Goal: Transaction & Acquisition: Purchase product/service

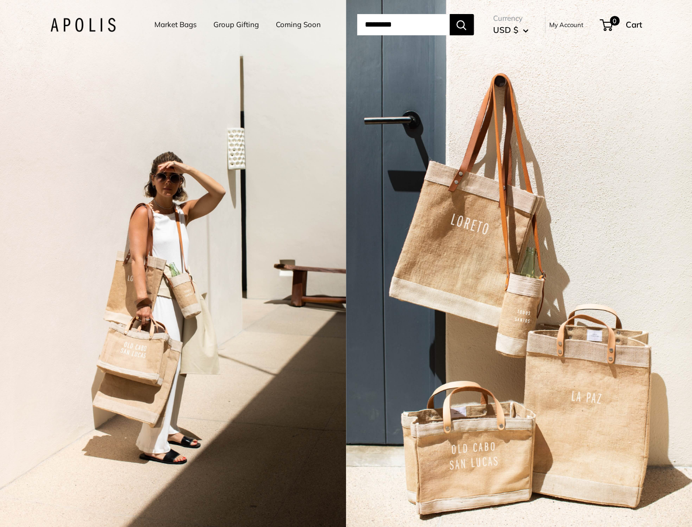
click at [175, 25] on link "Market Bags" at bounding box center [175, 25] width 42 height 14
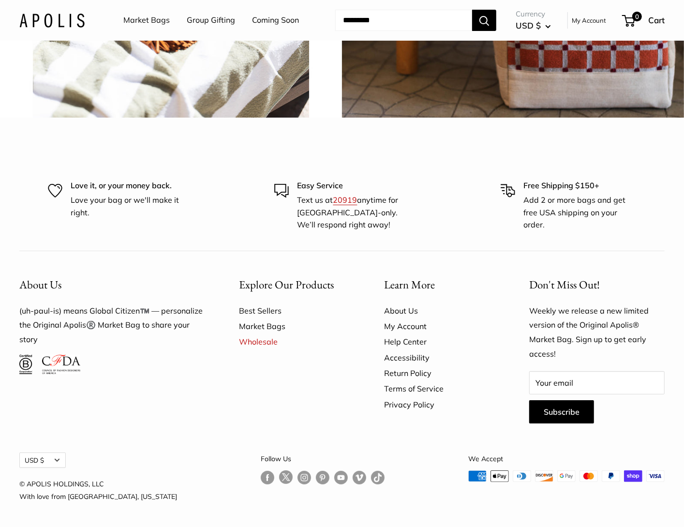
scroll to position [2516, 0]
click at [587, 386] on input "Your email" at bounding box center [596, 382] width 135 height 23
type input "**********"
click at [565, 416] on button "Subscribe" at bounding box center [561, 411] width 65 height 23
click at [298, 483] on link "Follow us on Instagram" at bounding box center [305, 477] width 14 height 14
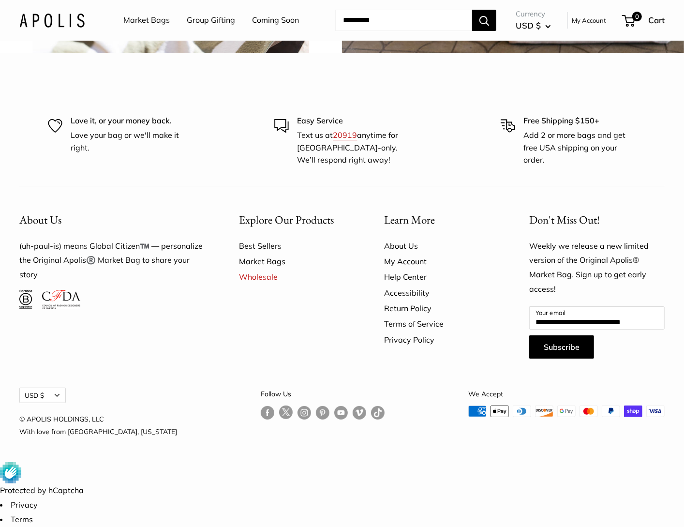
click at [403, 254] on link "About Us" at bounding box center [439, 245] width 111 height 15
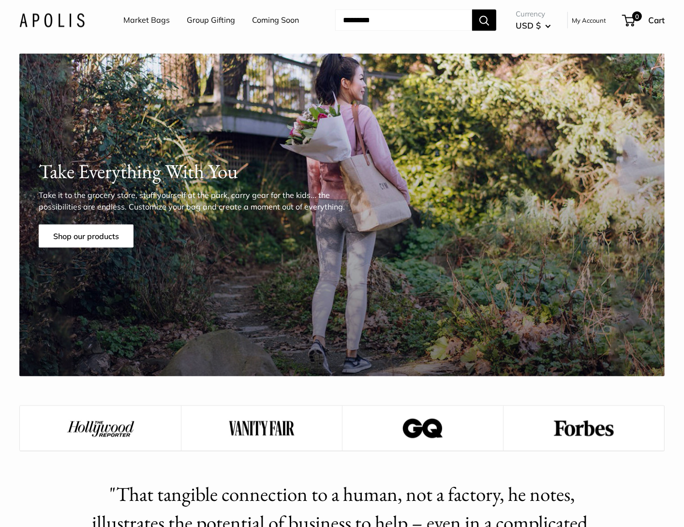
scroll to position [1113, 0]
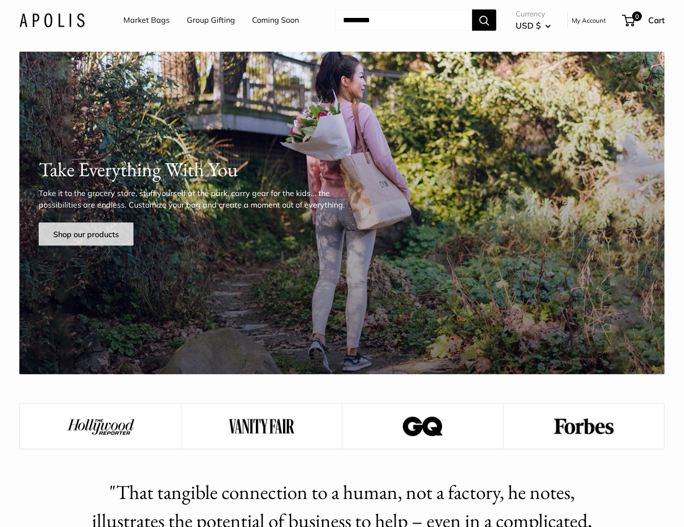
click at [67, 227] on link "Shop our products" at bounding box center [86, 234] width 95 height 23
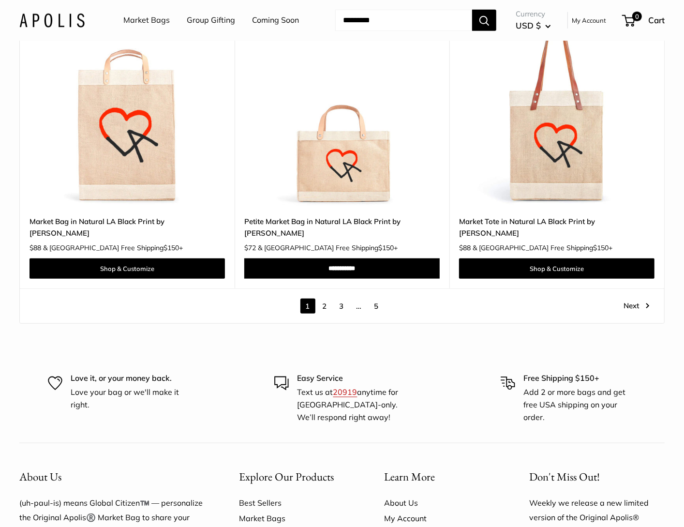
scroll to position [5298, 0]
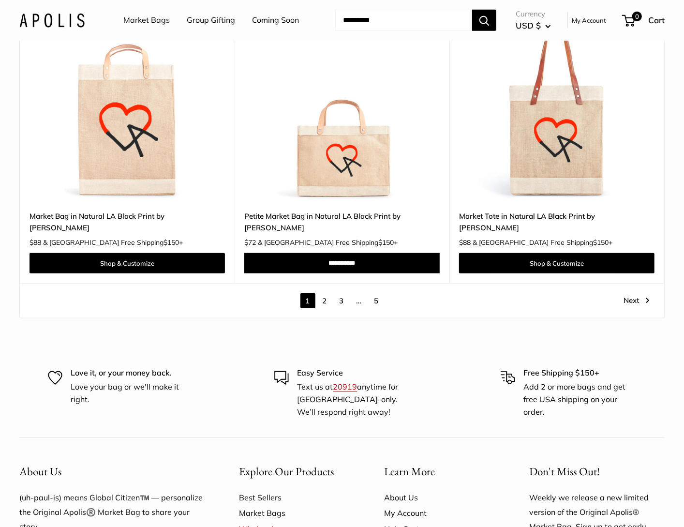
click at [325, 293] on link "2" at bounding box center [324, 300] width 15 height 15
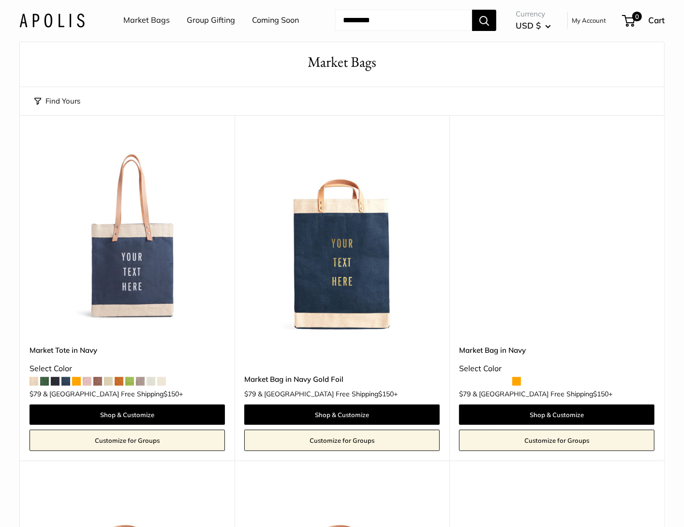
scroll to position [26, 0]
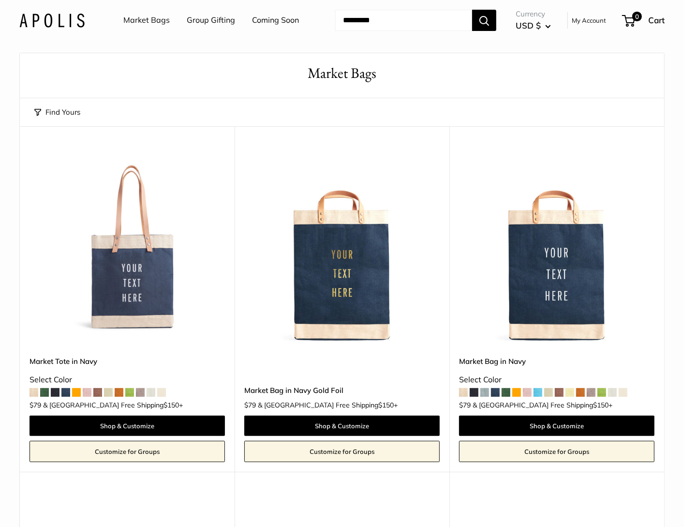
click at [0, 0] on img at bounding box center [0, 0] width 0 height 0
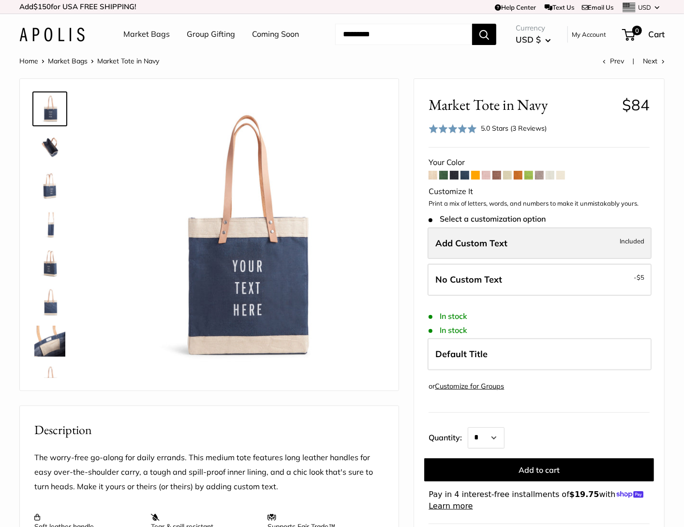
click at [620, 245] on span "Included" at bounding box center [632, 241] width 25 height 12
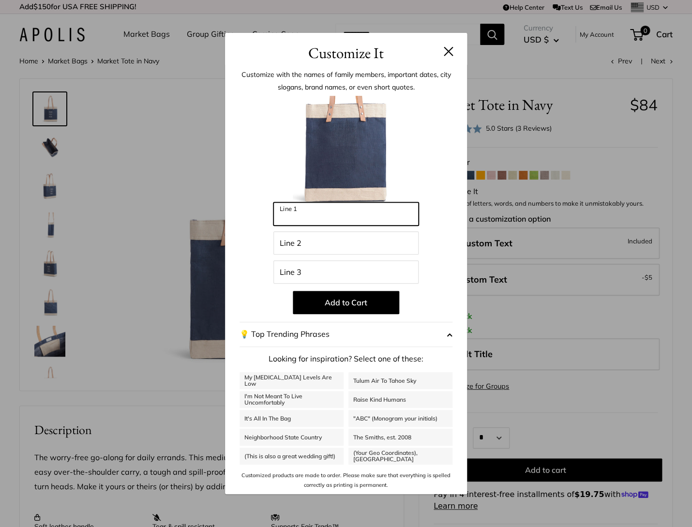
click at [389, 217] on input "Line 1" at bounding box center [345, 213] width 145 height 23
type input "******"
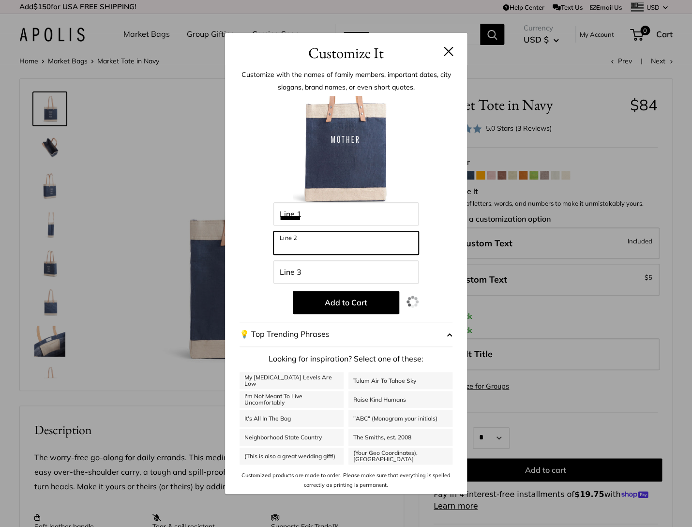
click at [306, 251] on input "Line 2" at bounding box center [345, 242] width 145 height 23
type input "******"
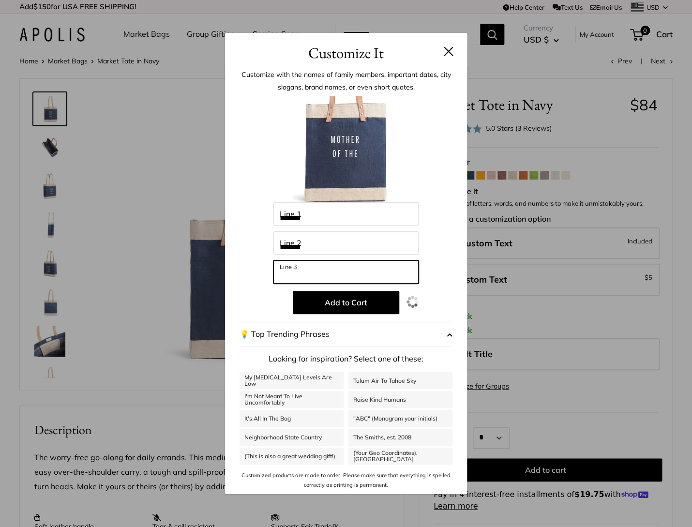
click at [303, 278] on input "Line 3" at bounding box center [345, 271] width 145 height 23
type input "*****"
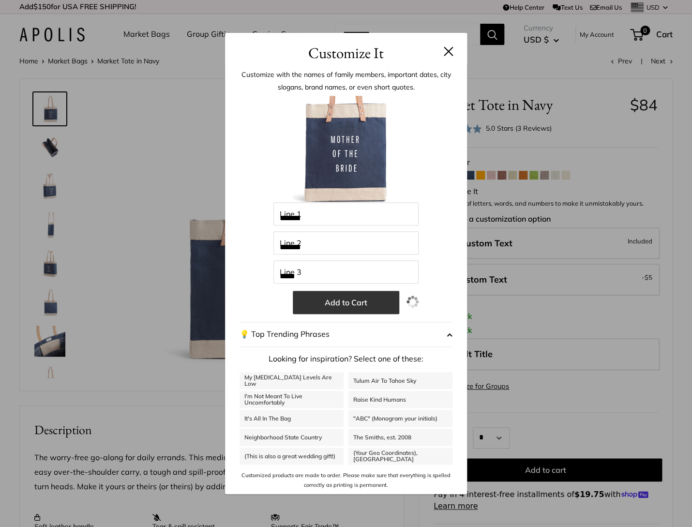
click at [376, 309] on button "Add to Cart" at bounding box center [346, 302] width 106 height 23
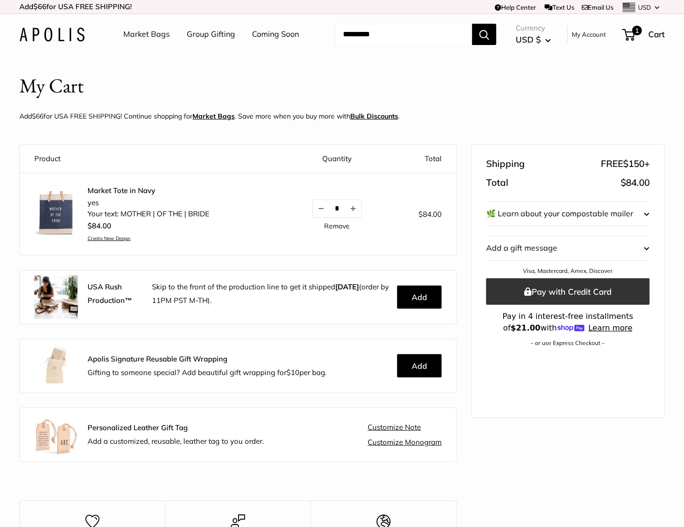
click at [551, 287] on button "Pay with Credit Card" at bounding box center [568, 291] width 164 height 27
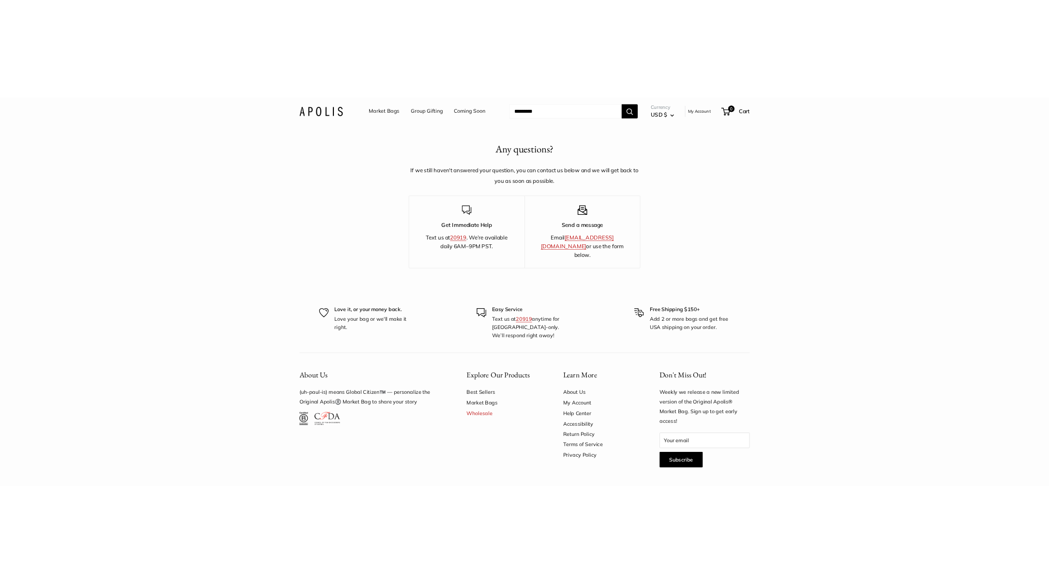
scroll to position [1645, 0]
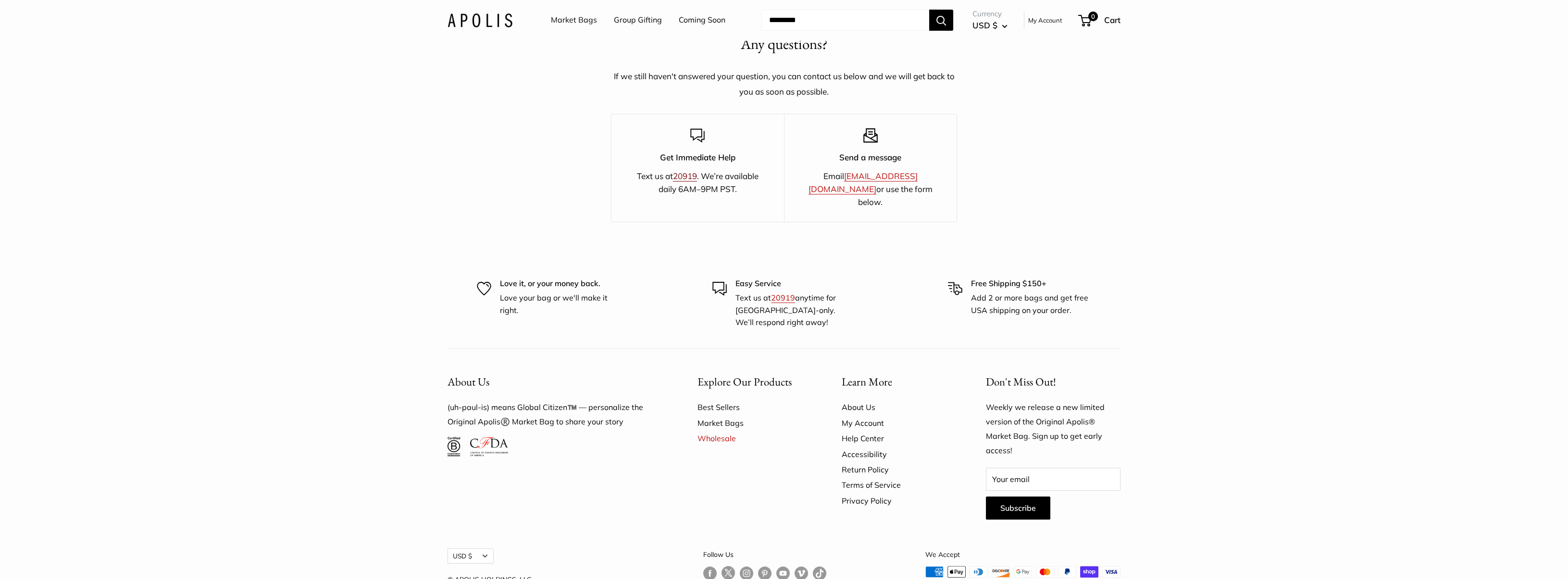
click at [683, 174] on link "20919" at bounding box center [685, 176] width 24 height 10
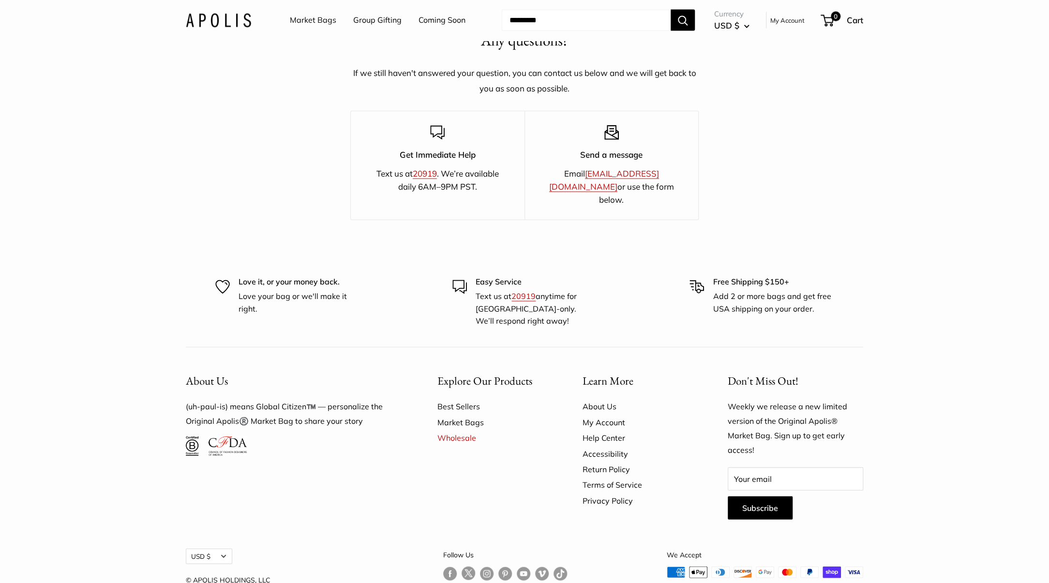
scroll to position [1675, 0]
